Goal: Check status

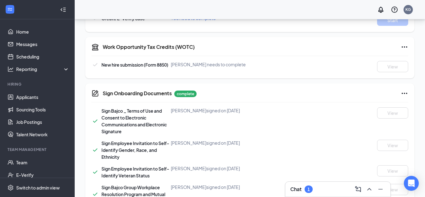
scroll to position [344, 0]
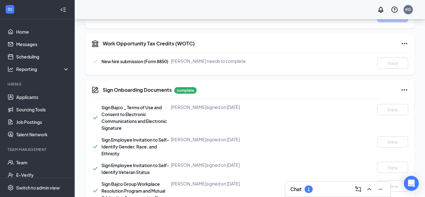
click at [162, 61] on span "New hire submission (Form 8850)" at bounding box center [134, 61] width 67 height 6
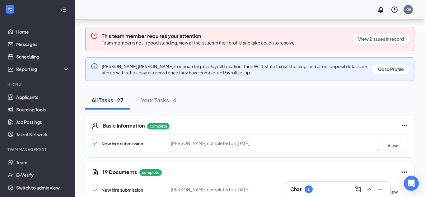
scroll to position [72, 0]
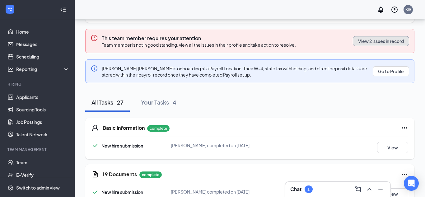
click at [368, 40] on button "View 2 issues in record" at bounding box center [381, 41] width 56 height 10
